Goal: Navigation & Orientation: Understand site structure

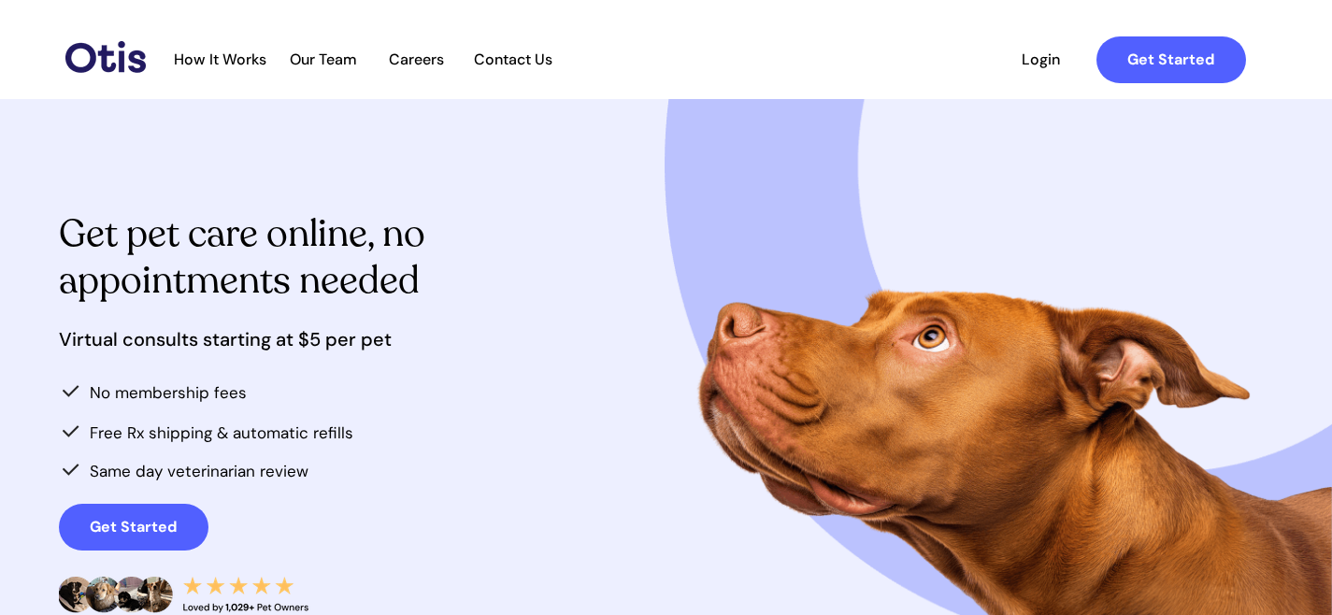
click at [436, 56] on span "Careers" at bounding box center [417, 59] width 92 height 18
click at [321, 52] on span "Our Team" at bounding box center [324, 59] width 92 height 18
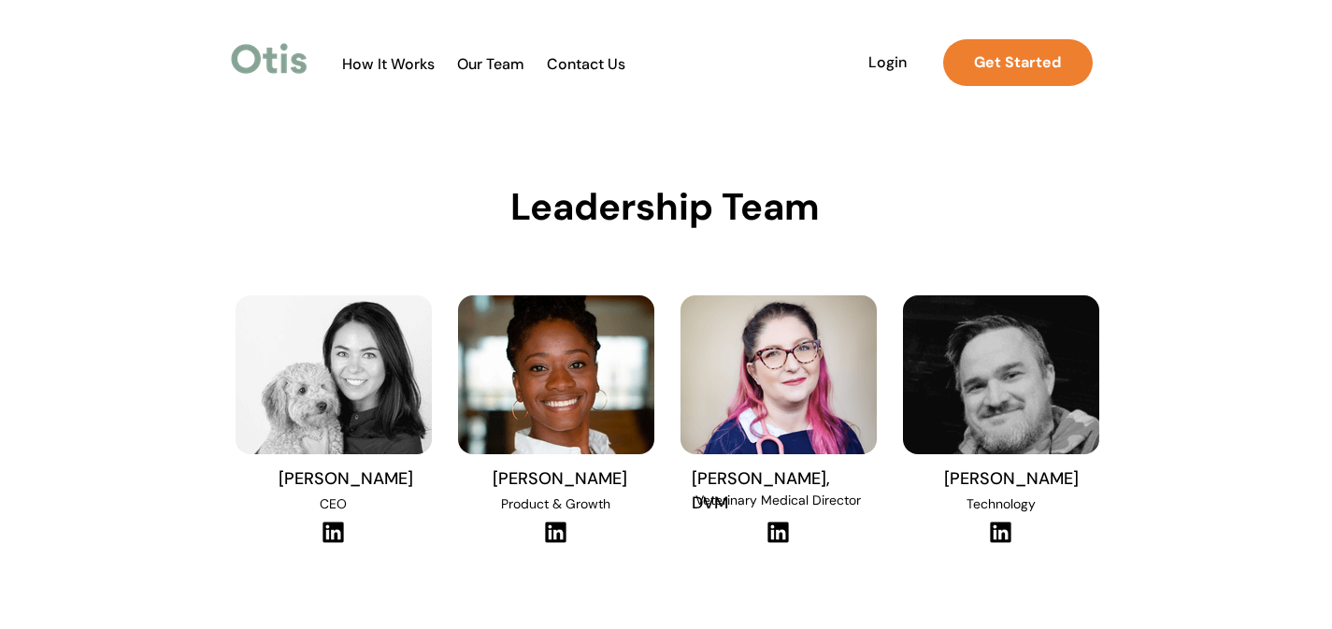
click at [367, 61] on span "How It Works" at bounding box center [388, 64] width 111 height 18
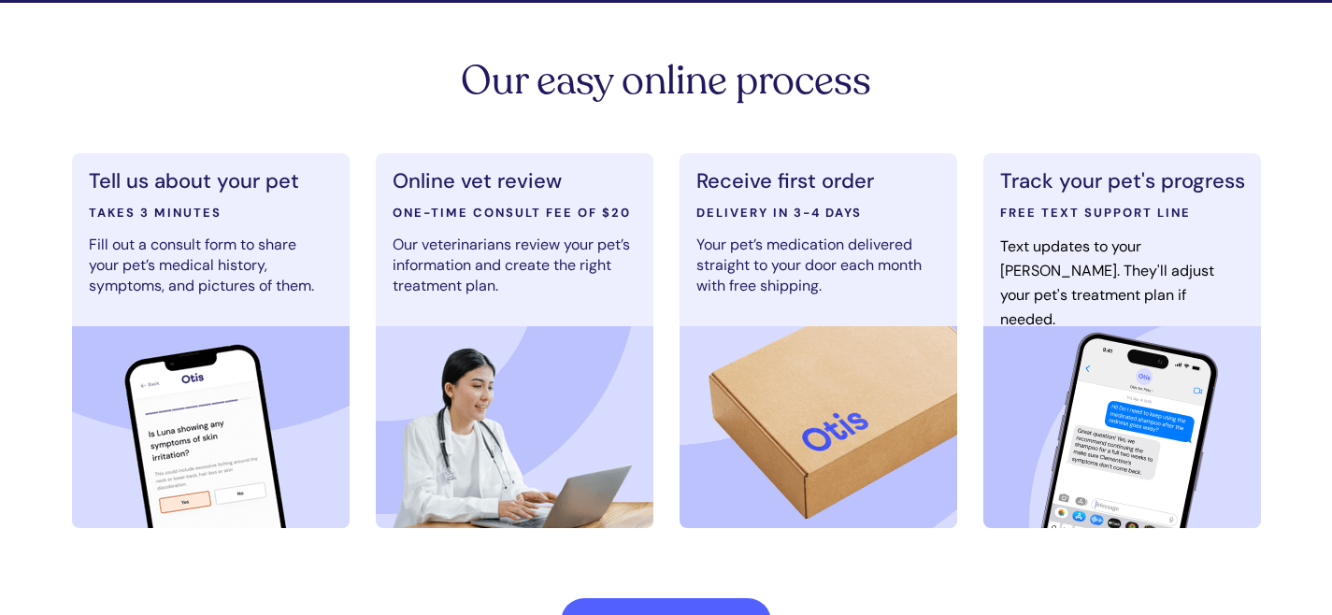
scroll to position [258, 0]
